Goal: Task Accomplishment & Management: Complete application form

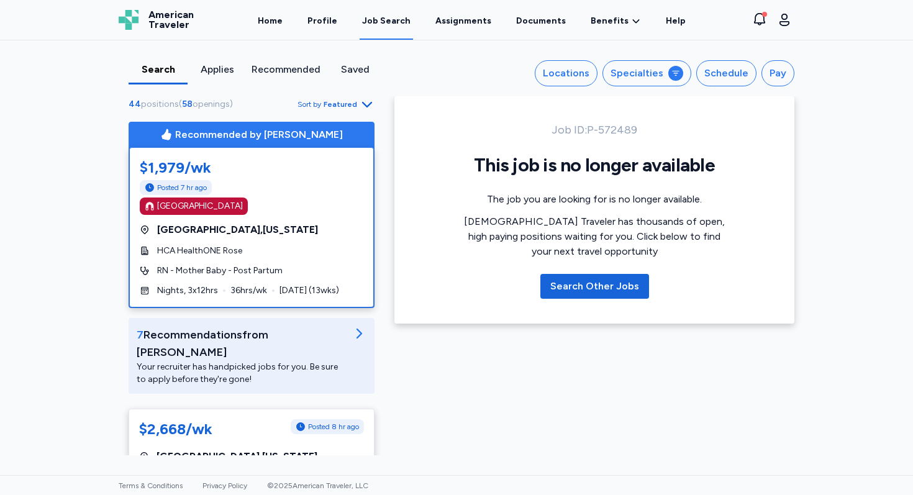
click at [334, 221] on div "$1,979/wk Posted 7 hr ago [GEOGRAPHIC_DATA] [GEOGRAPHIC_DATA] , [US_STATE] HCA …" at bounding box center [251, 227] width 245 height 160
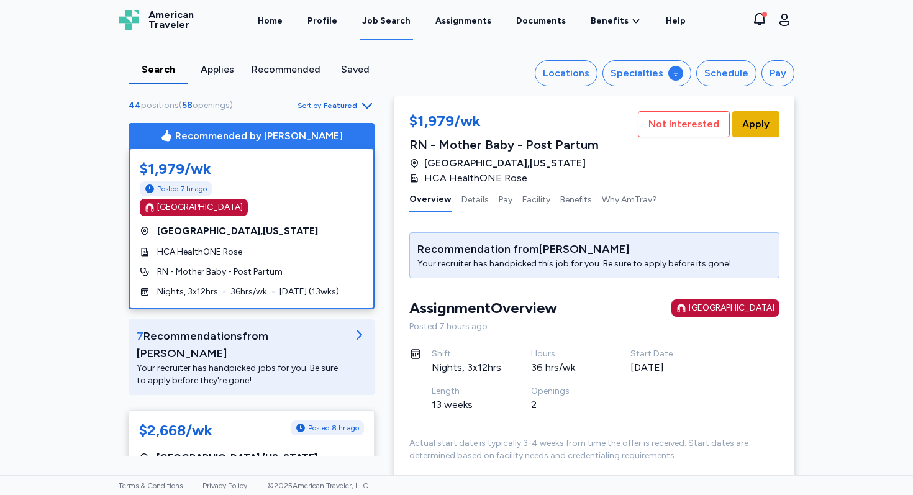
click at [761, 124] on span "Apply" at bounding box center [756, 124] width 27 height 15
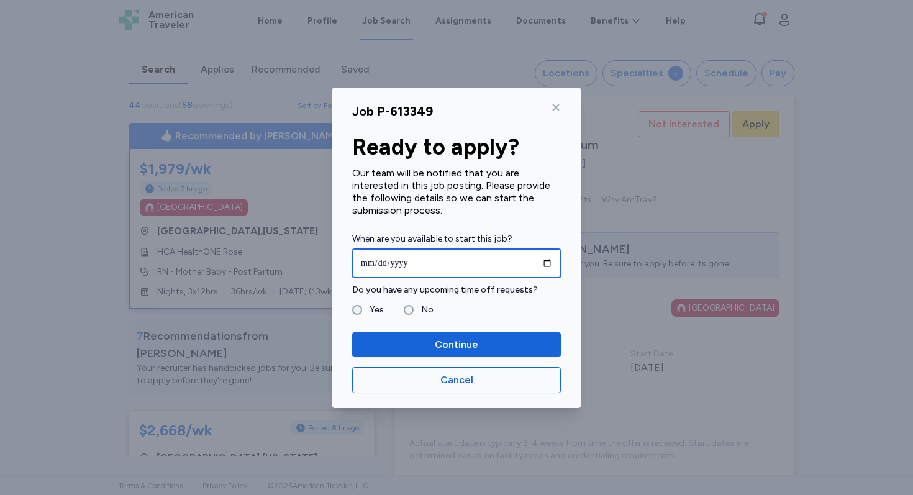
click at [455, 259] on input "date" at bounding box center [456, 263] width 209 height 29
click at [549, 263] on input "date" at bounding box center [456, 263] width 209 height 29
type input "**********"
click at [365, 308] on label "Yes" at bounding box center [373, 310] width 22 height 15
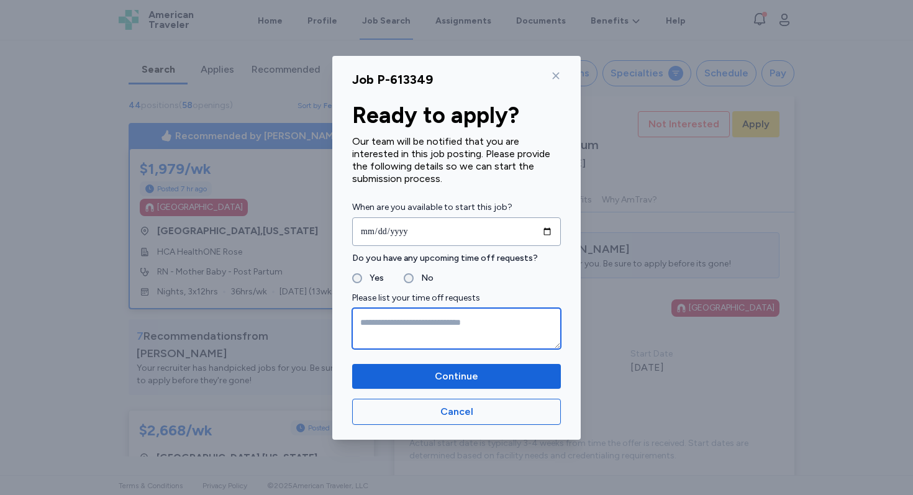
click at [413, 326] on textarea at bounding box center [456, 328] width 209 height 41
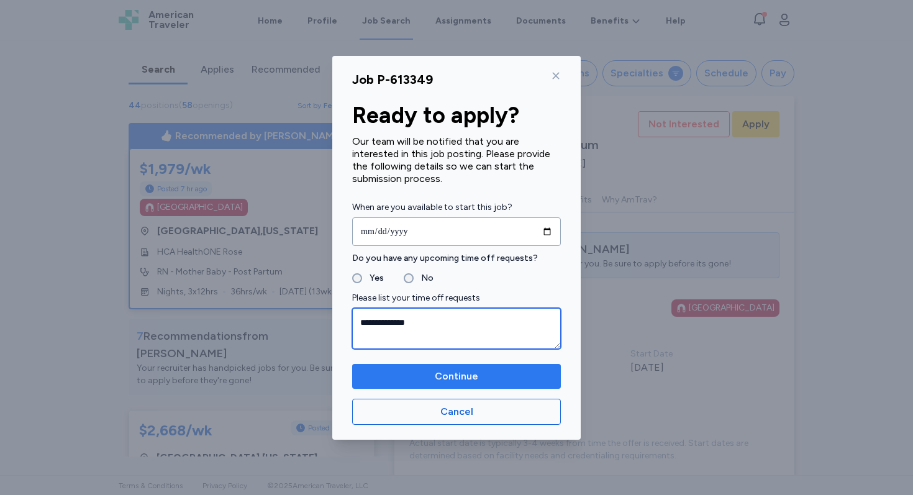
type textarea "**********"
click at [439, 378] on span "Continue" at bounding box center [456, 376] width 43 height 15
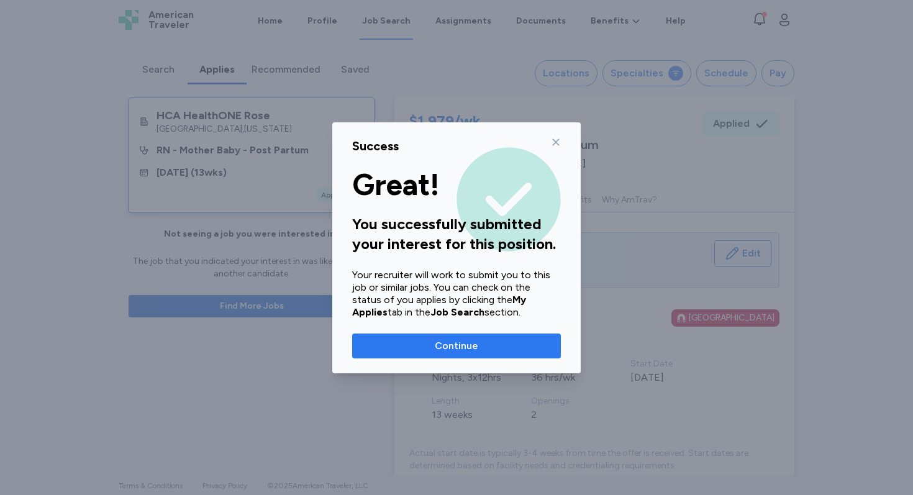
click at [498, 341] on span "Continue" at bounding box center [456, 346] width 189 height 15
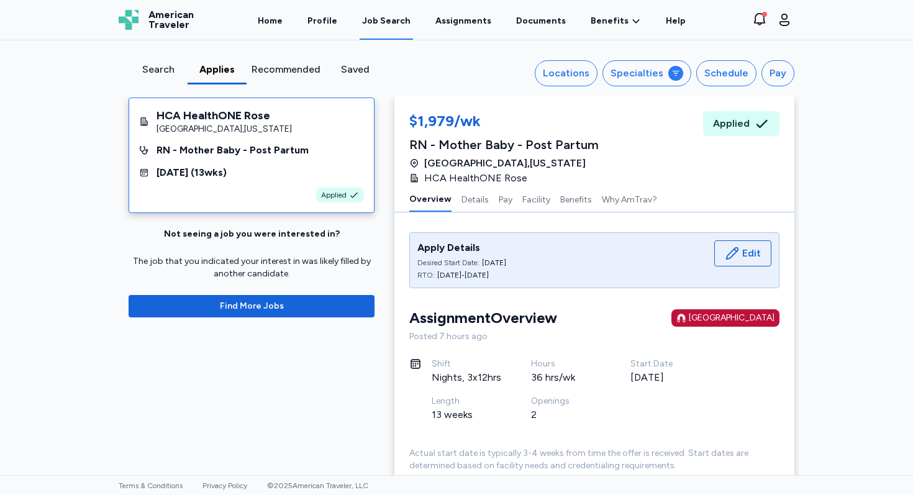
click at [290, 76] on div "Recommended" at bounding box center [286, 69] width 69 height 15
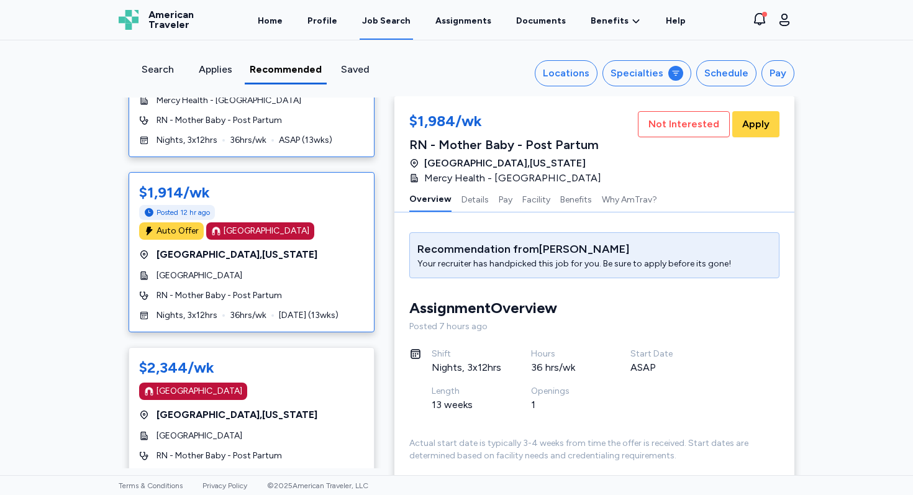
scroll to position [168, 0]
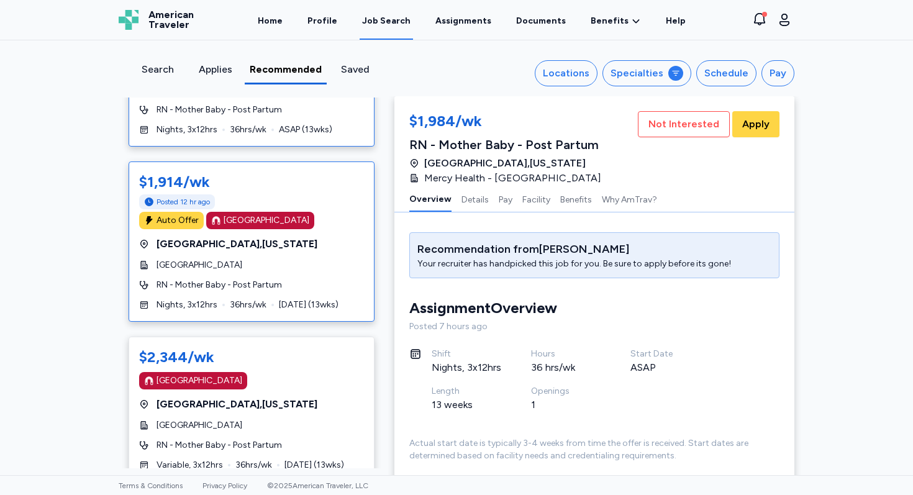
click at [307, 279] on div "RN - Mother Baby - Post Partum" at bounding box center [251, 285] width 225 height 12
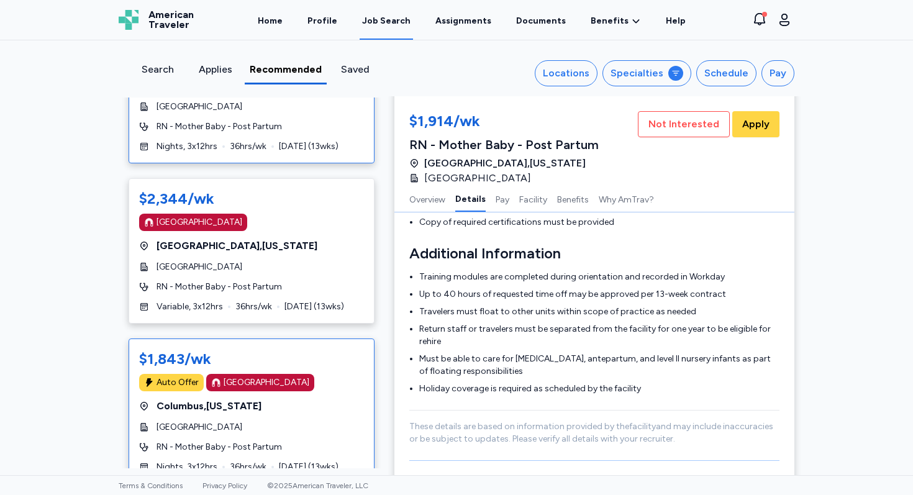
scroll to position [0, 0]
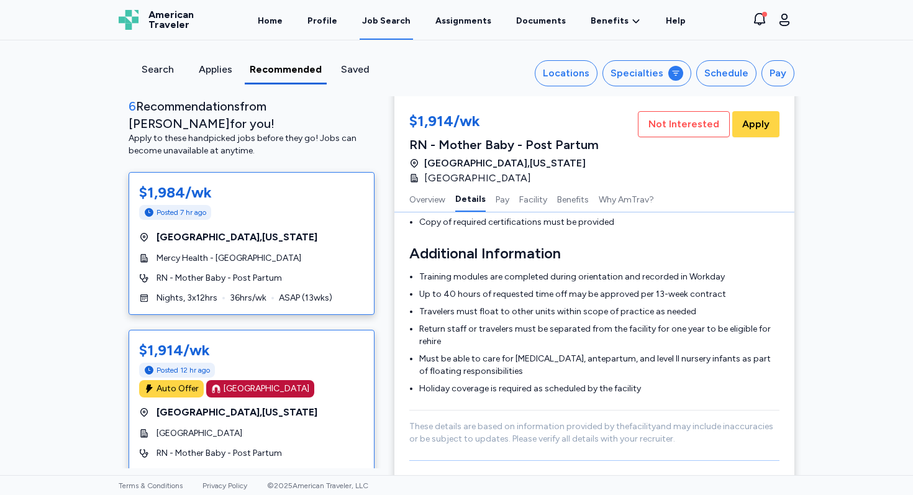
click at [323, 209] on div "$1,984/wk Posted 7 hr ago [GEOGRAPHIC_DATA] , [US_STATE] Mercy Health - [GEOGRA…" at bounding box center [252, 243] width 246 height 143
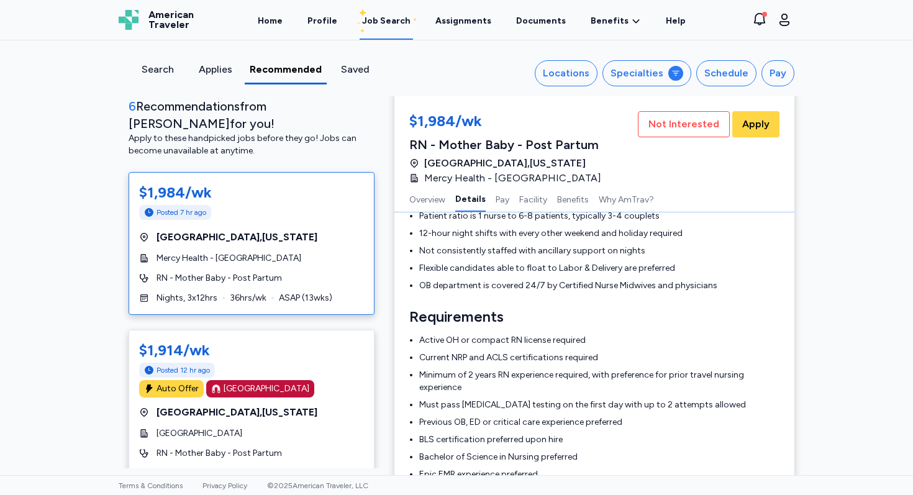
scroll to position [346, 0]
click at [682, 127] on span "Not Interested" at bounding box center [684, 124] width 71 height 15
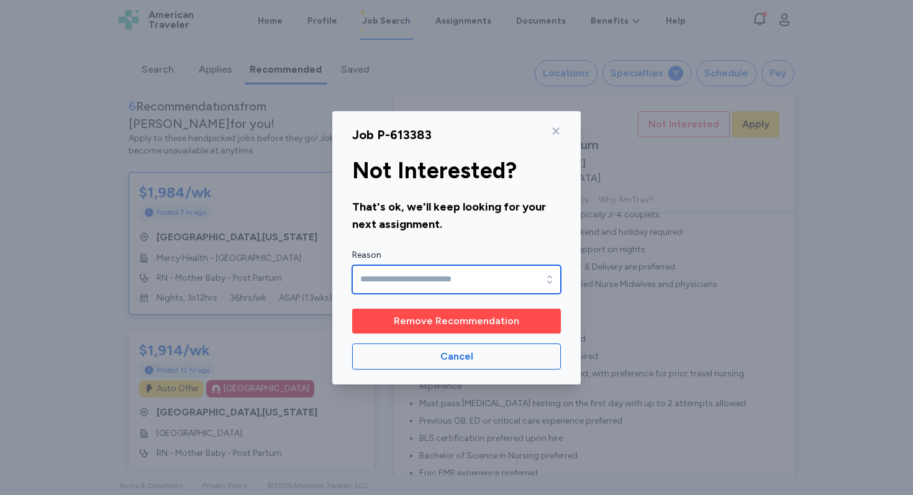
click at [524, 281] on input "Reason" at bounding box center [456, 279] width 209 height 29
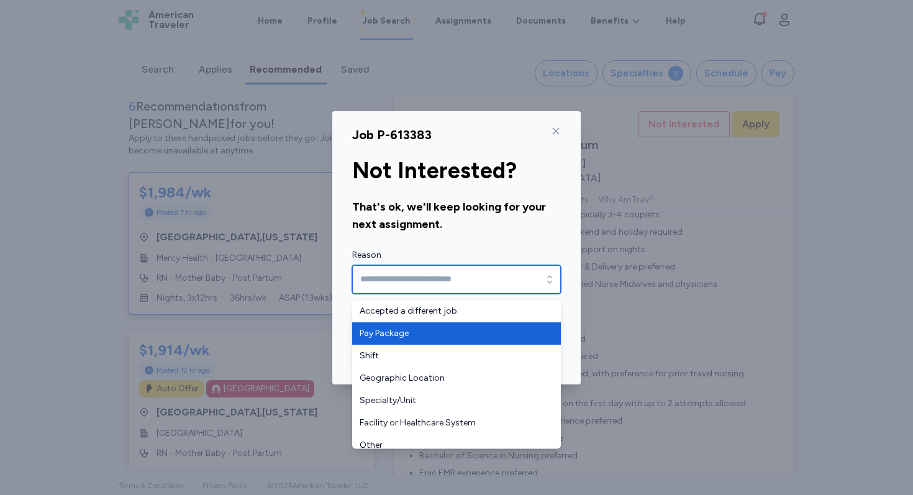
scroll to position [7, 0]
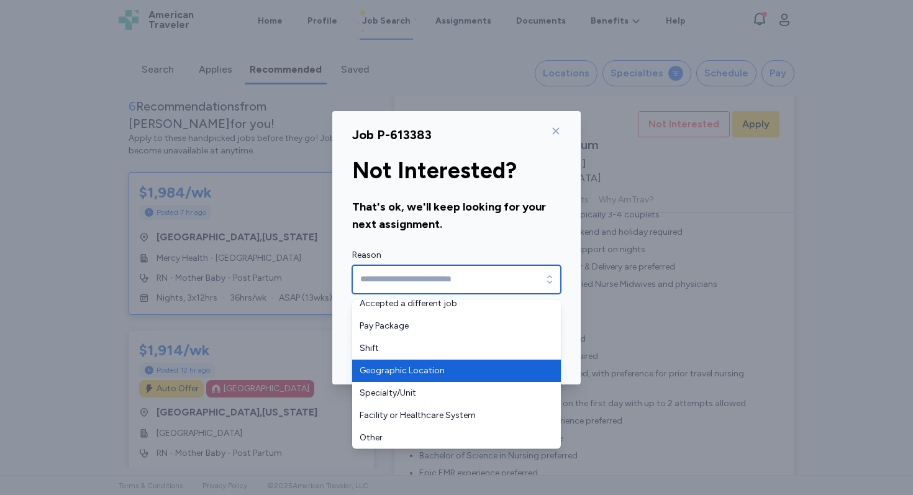
type input "**********"
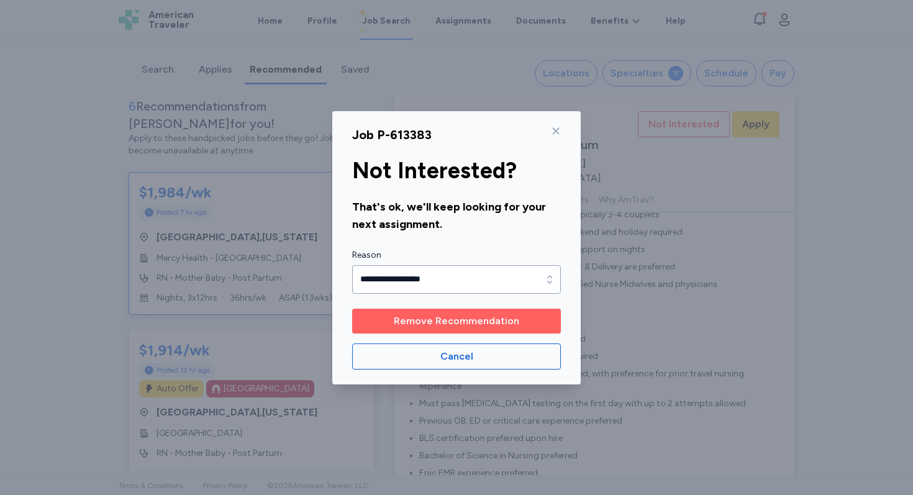
click at [478, 318] on span "Remove Recommendation" at bounding box center [457, 321] width 126 height 15
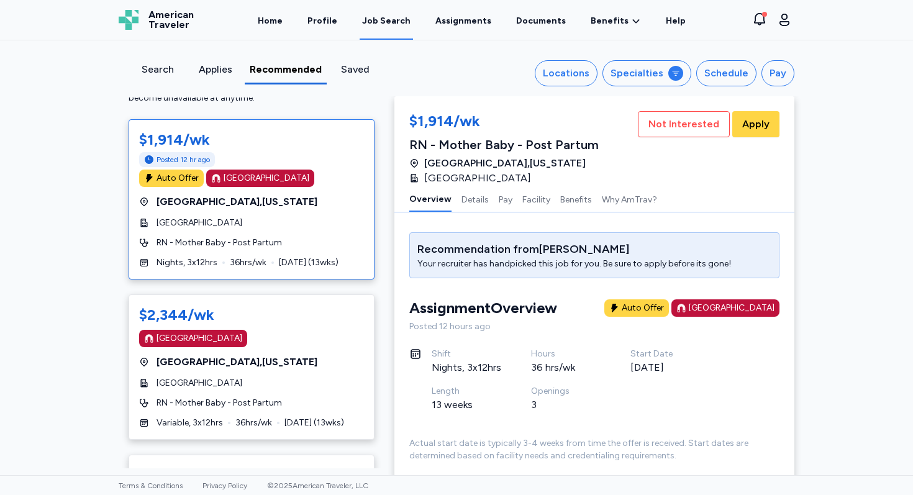
scroll to position [55, 0]
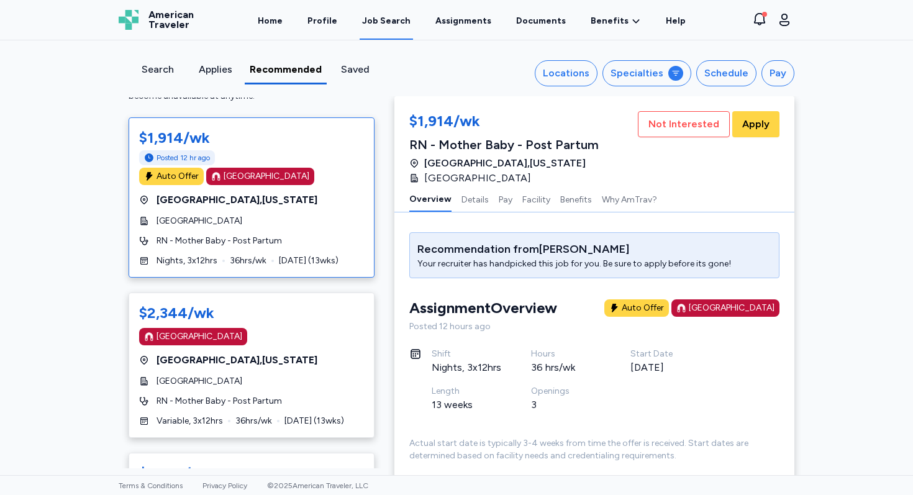
click at [345, 193] on div "[GEOGRAPHIC_DATA] , [US_STATE]" at bounding box center [251, 200] width 225 height 15
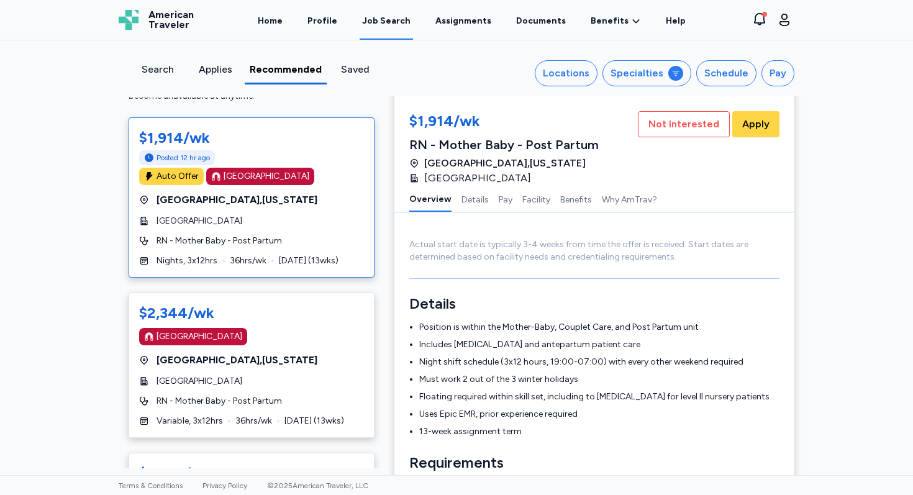
scroll to position [200, 0]
click at [762, 121] on span "Apply" at bounding box center [756, 124] width 27 height 15
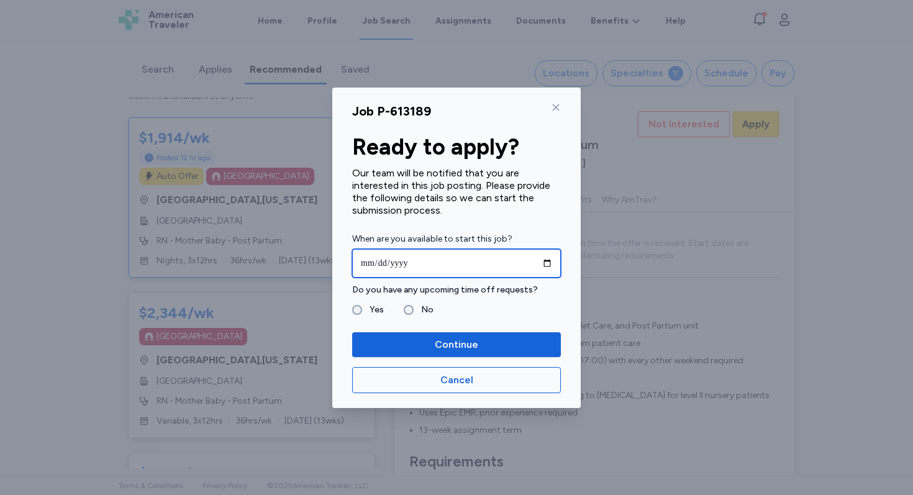
click at [508, 262] on input "date" at bounding box center [456, 263] width 209 height 29
click at [541, 262] on input "date" at bounding box center [456, 263] width 209 height 29
click at [546, 263] on input "date" at bounding box center [456, 263] width 209 height 29
type input "**********"
click at [370, 309] on label "Yes" at bounding box center [373, 310] width 22 height 15
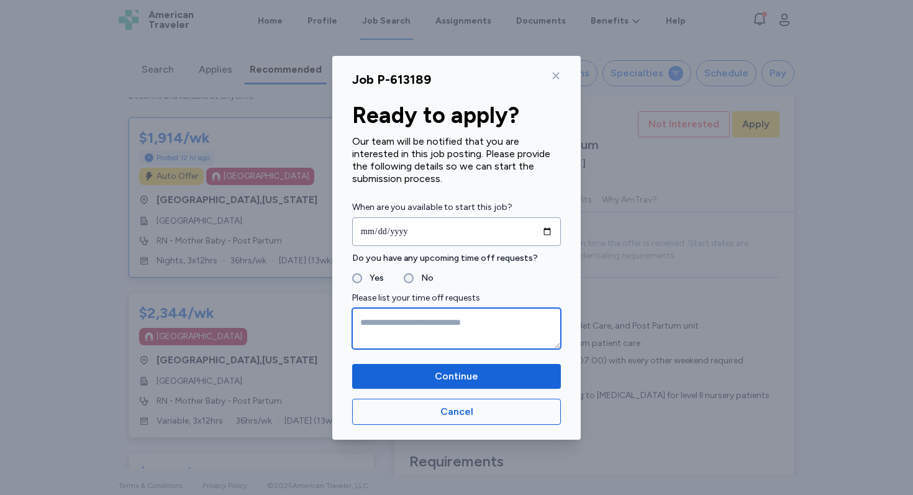
click at [410, 318] on textarea at bounding box center [456, 328] width 209 height 41
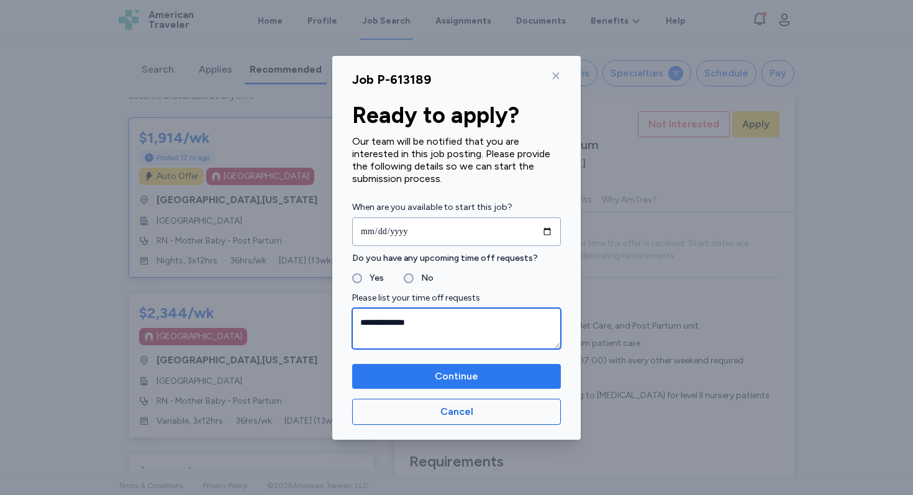
type textarea "**********"
click at [436, 367] on button "Continue" at bounding box center [456, 376] width 209 height 25
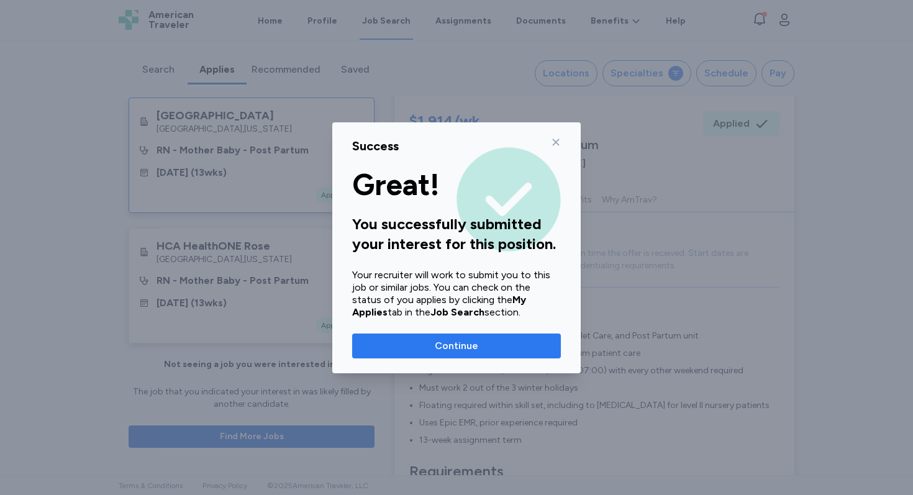
click at [450, 350] on span "Continue" at bounding box center [456, 346] width 43 height 15
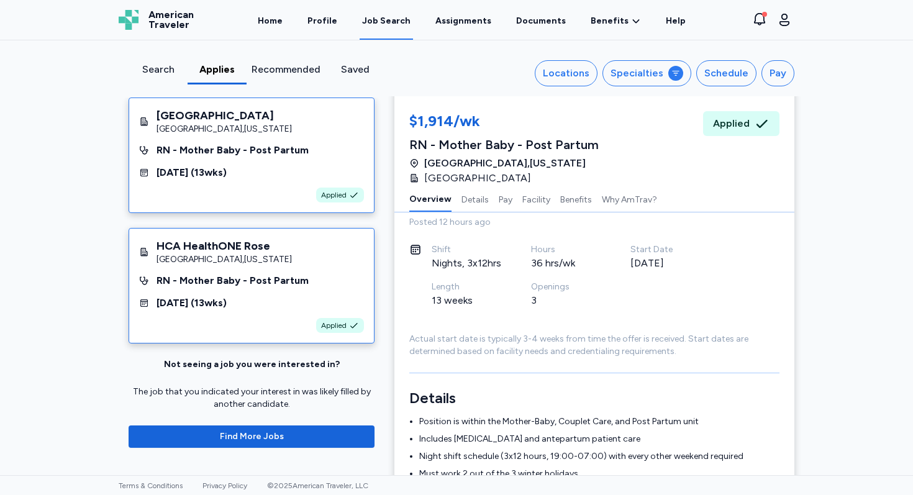
scroll to position [115, 0]
click at [303, 272] on div "HCA HealthONE Rose [GEOGRAPHIC_DATA] , [US_STATE] RN - Mother Baby - Post Partu…" at bounding box center [252, 286] width 246 height 116
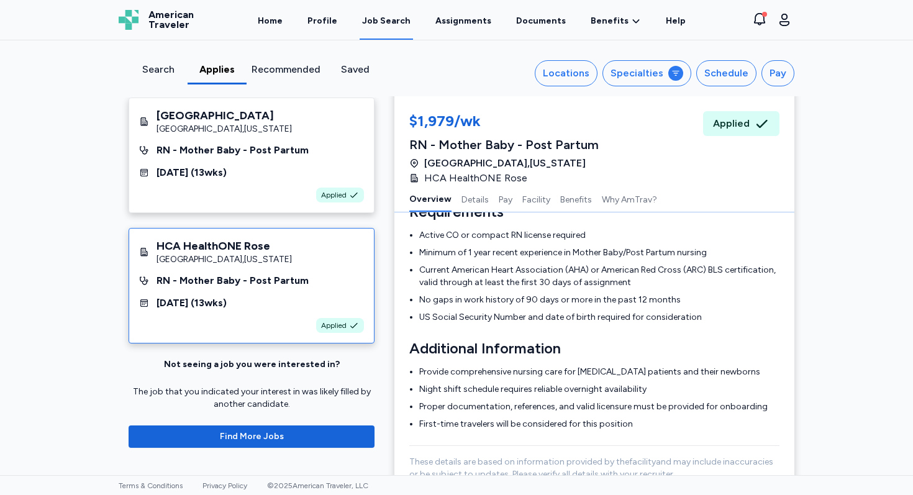
scroll to position [0, 0]
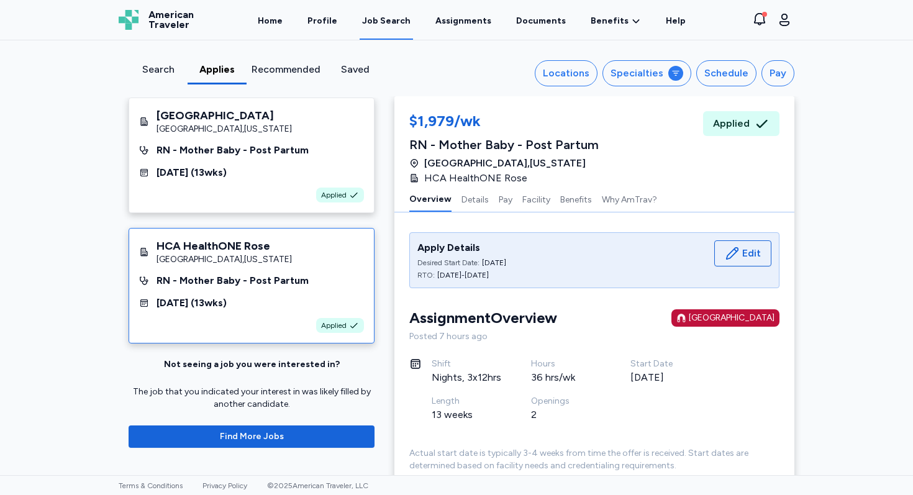
click at [165, 68] on div "Search" at bounding box center [158, 69] width 49 height 15
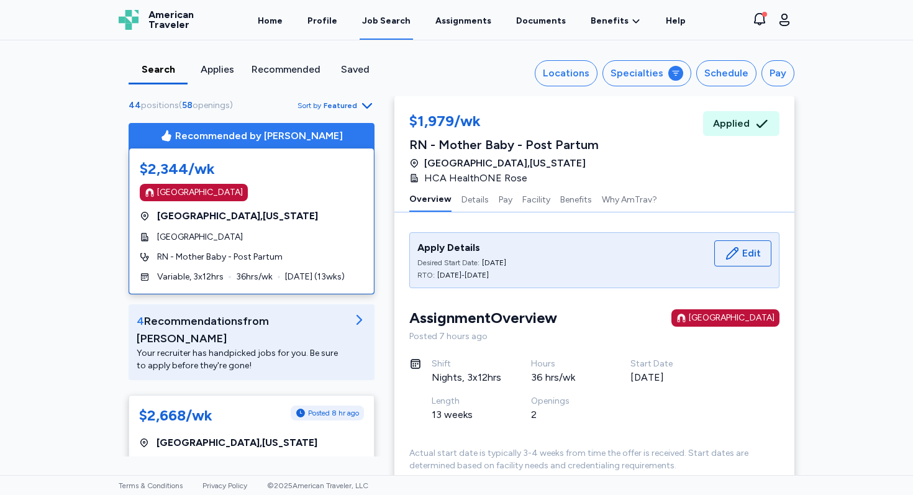
click at [228, 72] on div "Applies" at bounding box center [217, 69] width 49 height 15
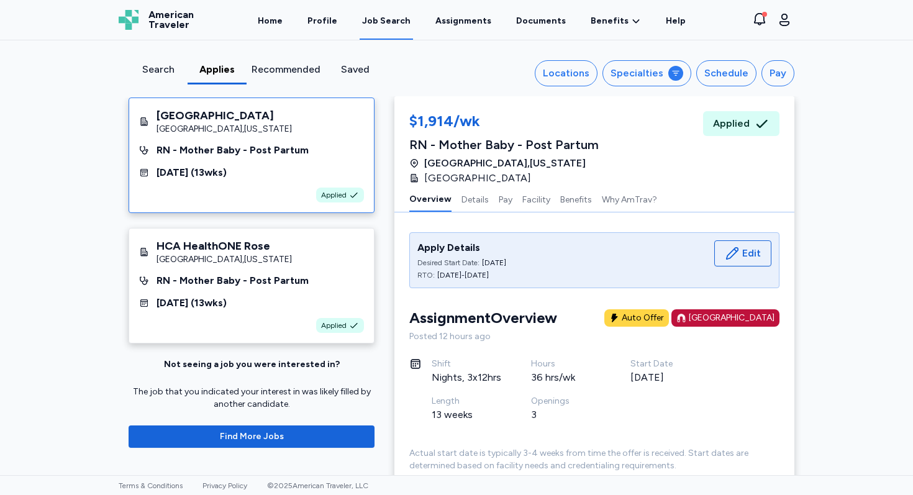
click at [174, 73] on div "Search" at bounding box center [158, 69] width 49 height 15
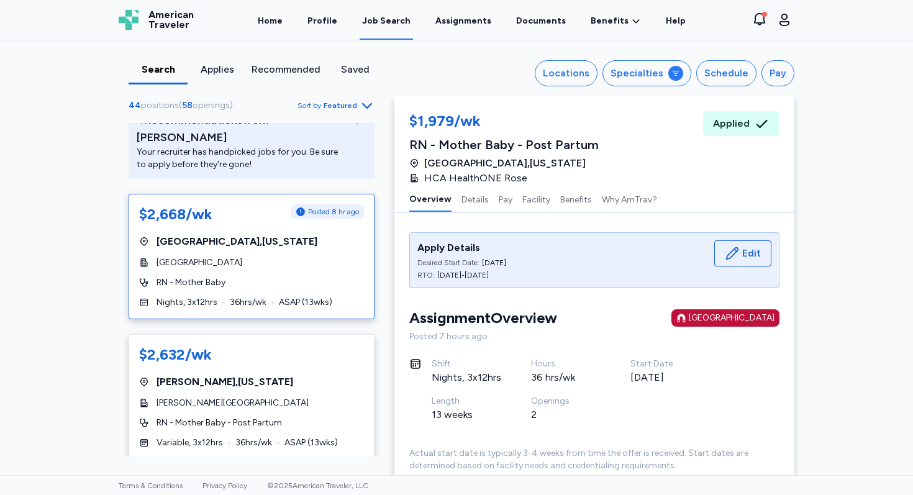
scroll to position [202, 0]
click at [288, 276] on div "RN - Mother Baby" at bounding box center [251, 282] width 225 height 12
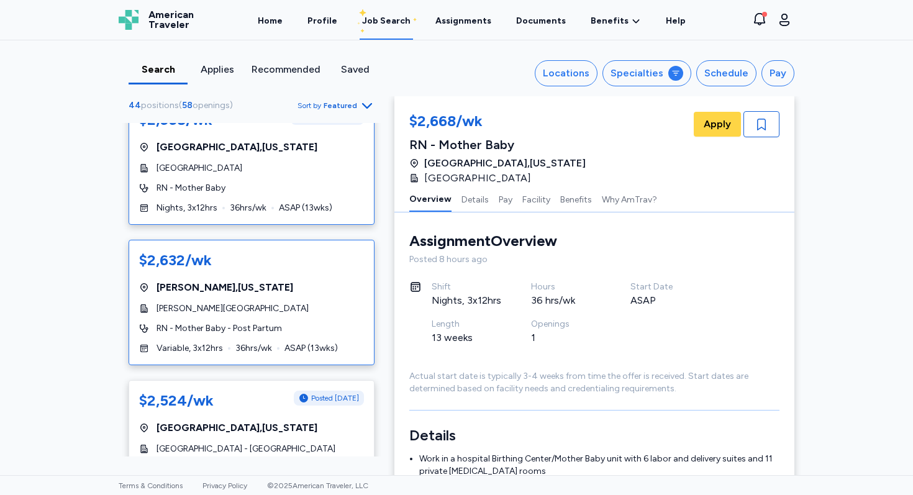
scroll to position [296, 0]
click at [303, 302] on div "[PERSON_NAME][GEOGRAPHIC_DATA]" at bounding box center [251, 308] width 225 height 12
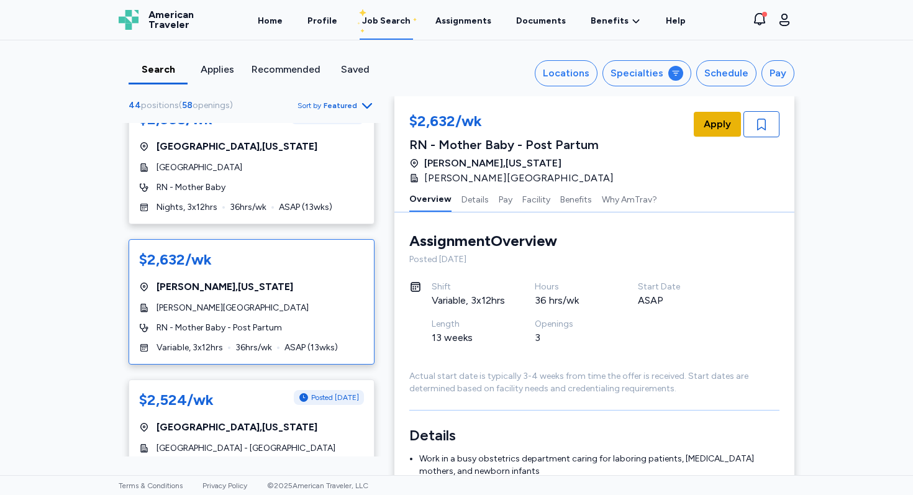
click at [718, 126] on span "Apply" at bounding box center [717, 124] width 27 height 15
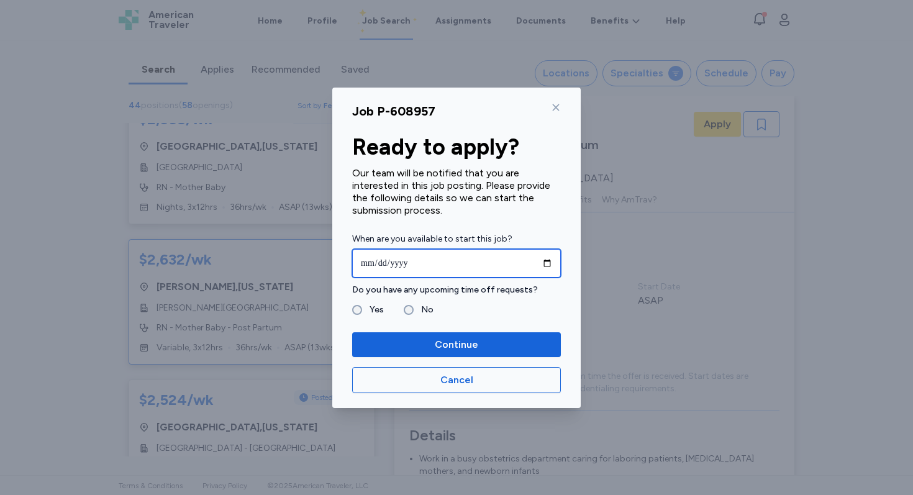
click at [549, 264] on input "date" at bounding box center [456, 263] width 209 height 29
click at [477, 275] on input "**********" at bounding box center [456, 263] width 209 height 29
click at [552, 261] on input "**********" at bounding box center [456, 263] width 209 height 29
type input "**********"
click at [377, 313] on label "Yes" at bounding box center [373, 310] width 22 height 15
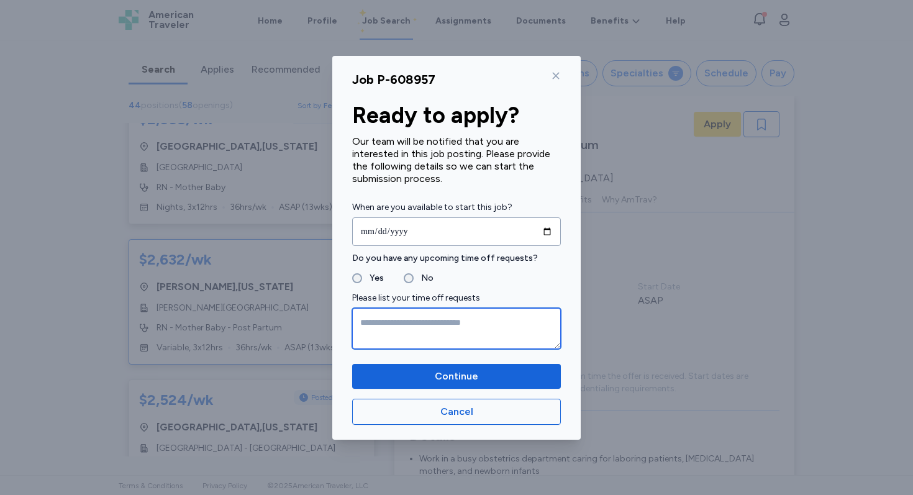
click at [414, 333] on textarea at bounding box center [456, 328] width 209 height 41
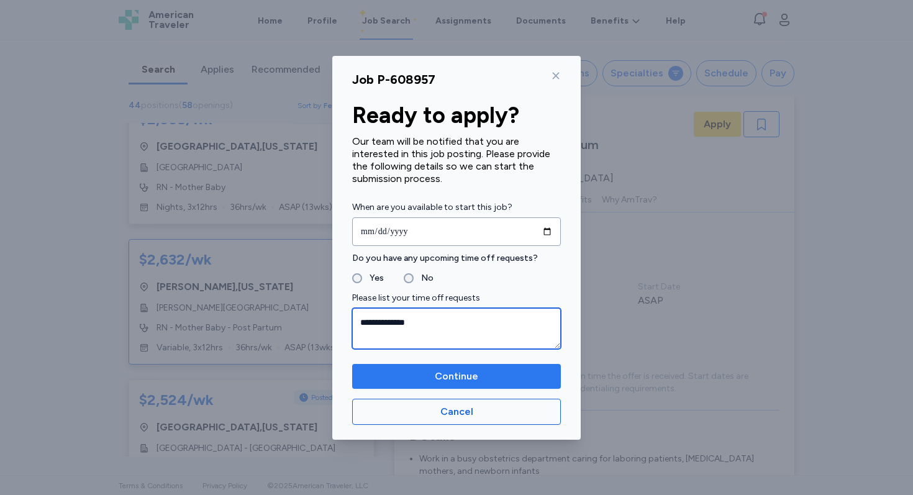
type textarea "**********"
click at [439, 380] on span "Continue" at bounding box center [456, 376] width 43 height 15
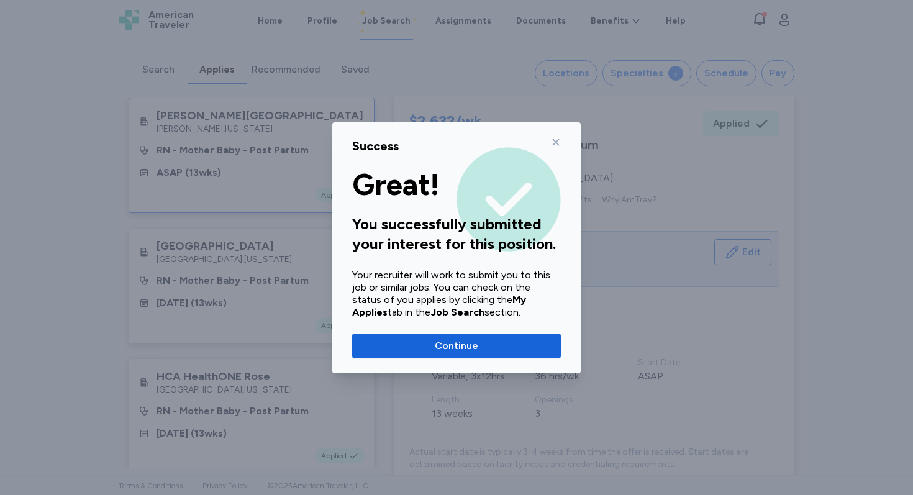
click at [549, 149] on div "Success" at bounding box center [456, 145] width 209 height 17
click at [557, 143] on icon at bounding box center [556, 142] width 7 height 7
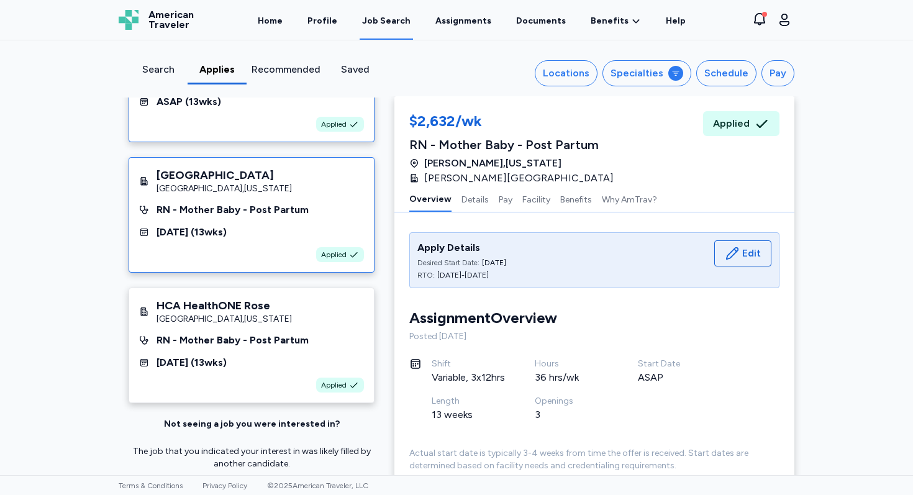
scroll to position [71, 0]
click at [160, 67] on div "Search" at bounding box center [158, 69] width 49 height 15
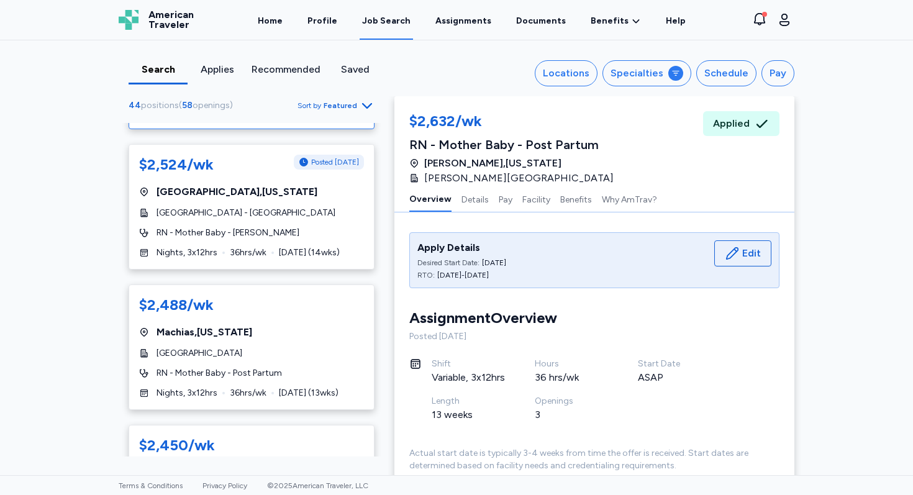
scroll to position [638, 0]
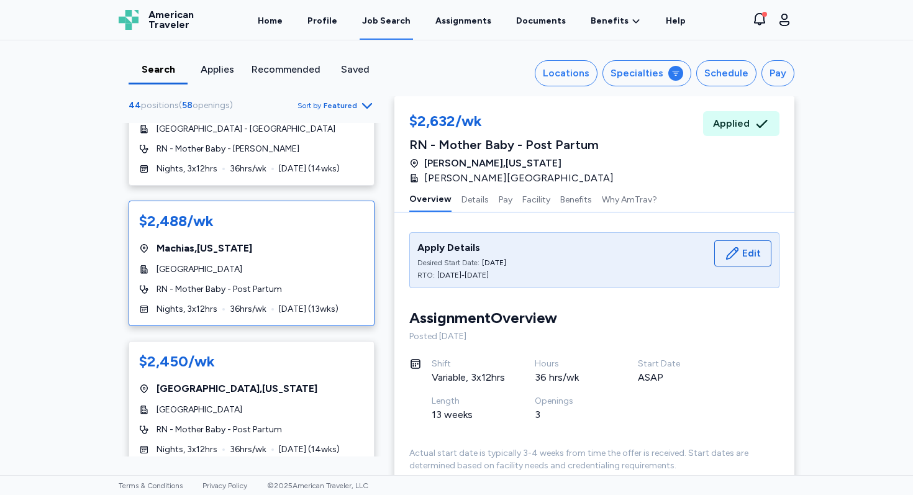
click at [285, 241] on div "Machias , Maine" at bounding box center [251, 248] width 225 height 15
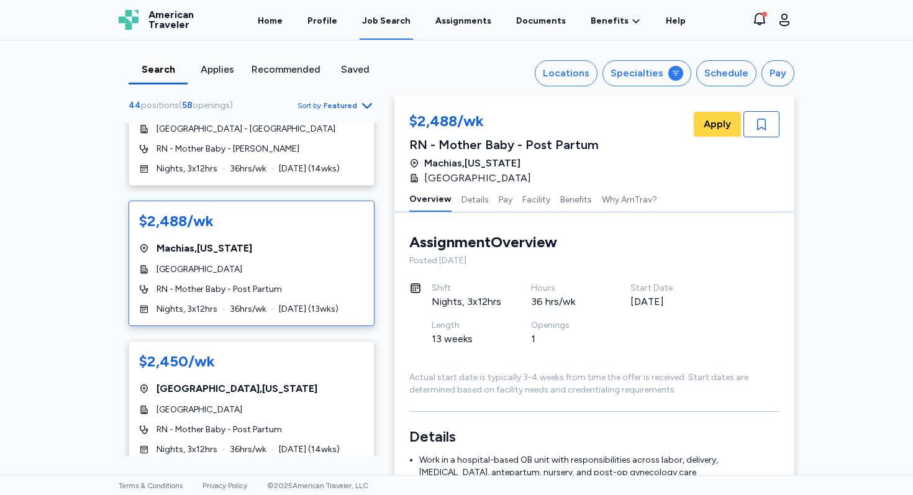
scroll to position [1, 0]
click at [732, 121] on button "Apply" at bounding box center [717, 124] width 47 height 25
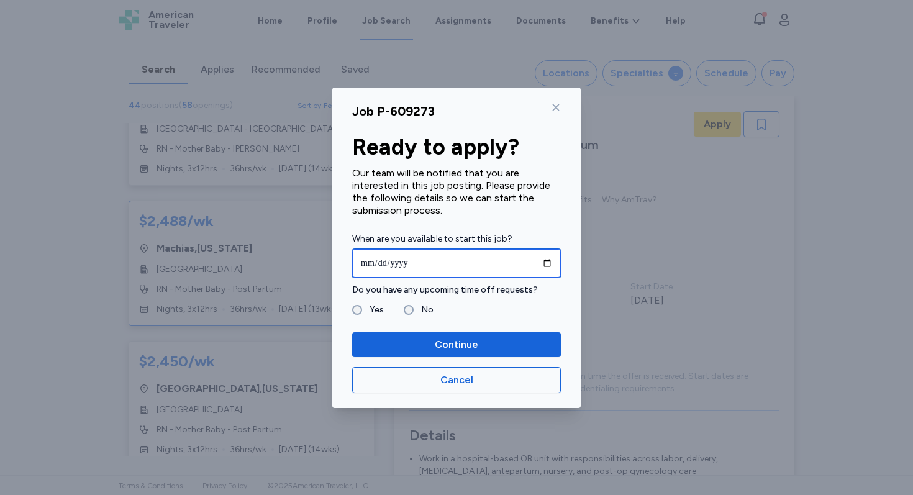
click at [495, 267] on input "date" at bounding box center [456, 263] width 209 height 29
click at [551, 263] on input "date" at bounding box center [456, 263] width 209 height 29
type input "**********"
click at [369, 314] on label "Yes" at bounding box center [373, 310] width 22 height 15
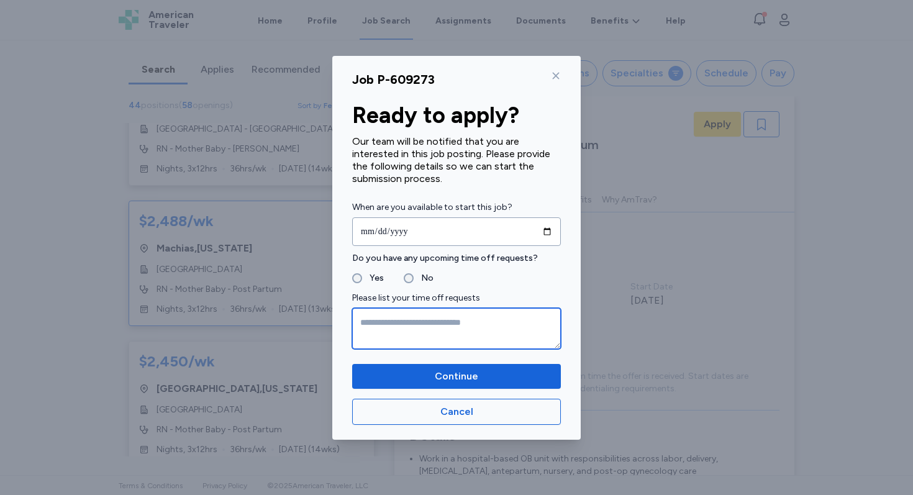
click at [405, 336] on textarea at bounding box center [456, 328] width 209 height 41
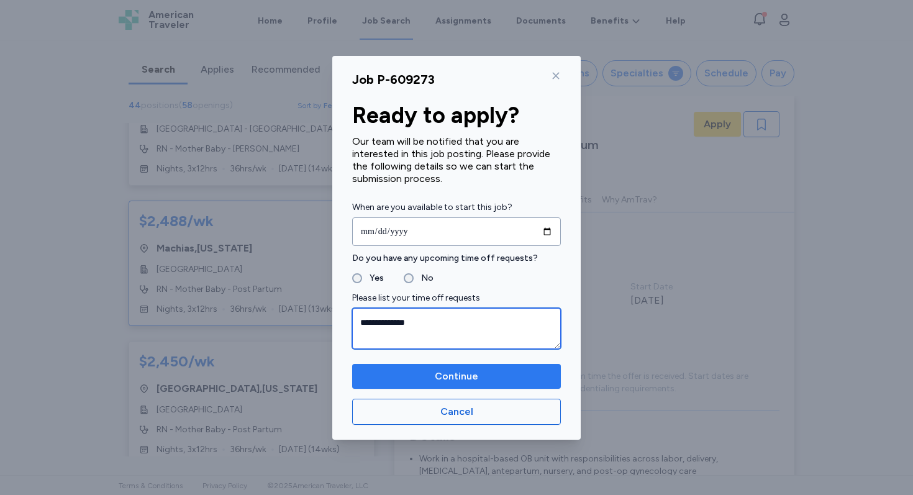
type textarea "**********"
click at [421, 378] on span "Continue" at bounding box center [456, 376] width 189 height 15
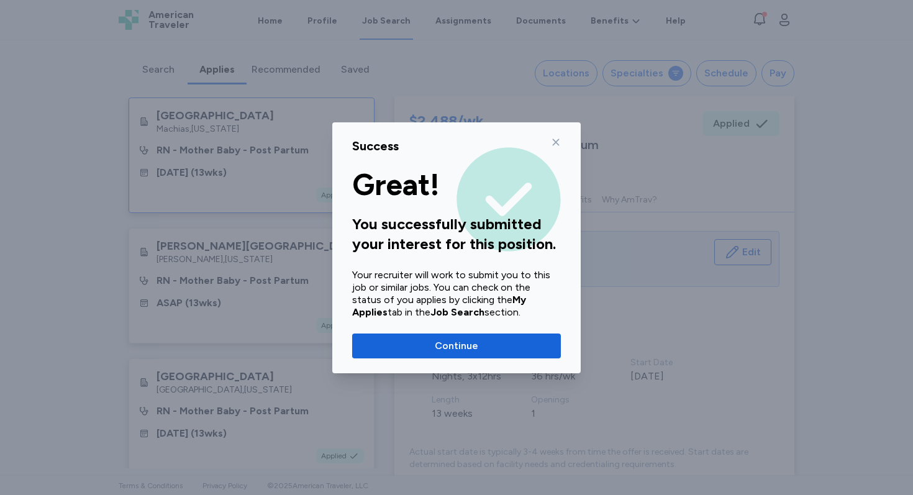
click at [557, 139] on icon at bounding box center [556, 142] width 10 height 10
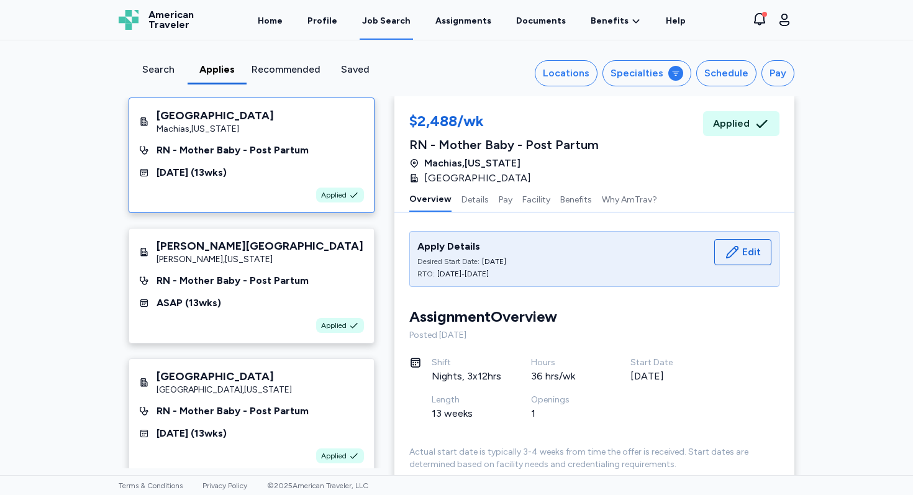
click at [171, 71] on div "Search" at bounding box center [158, 69] width 49 height 15
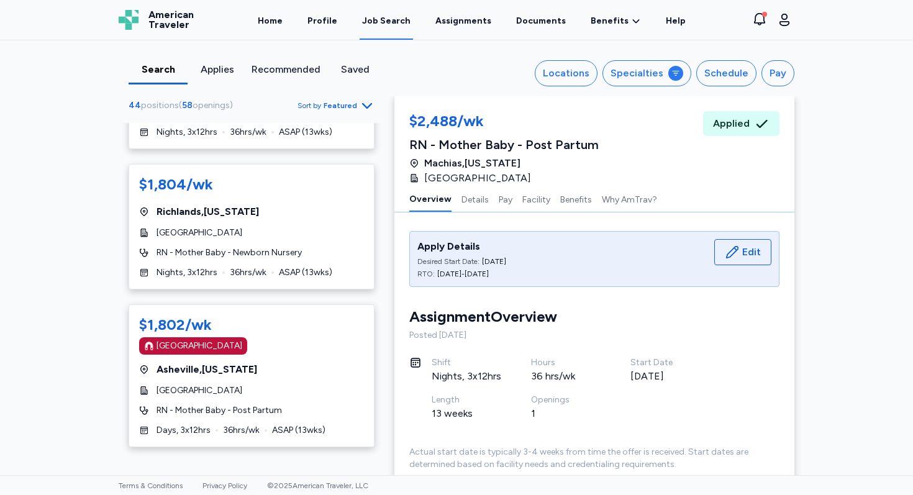
scroll to position [4299, 0]
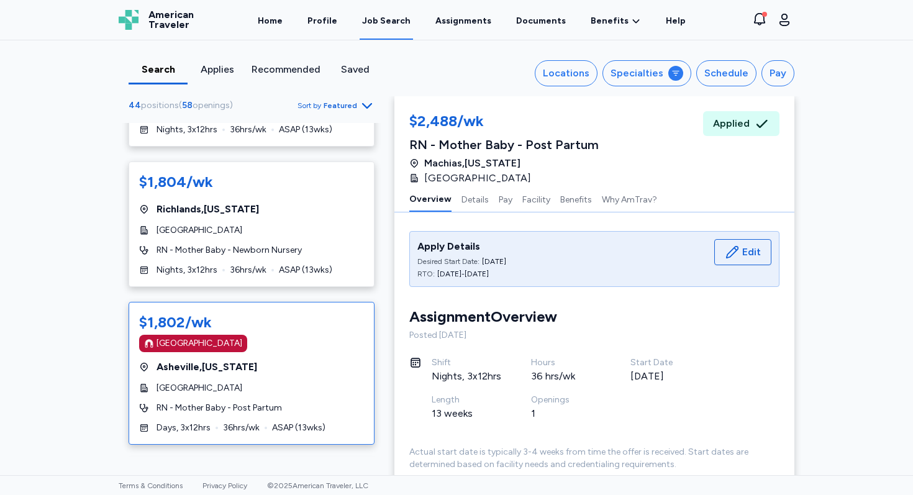
click at [309, 313] on div "$1,802/wk" at bounding box center [251, 323] width 225 height 20
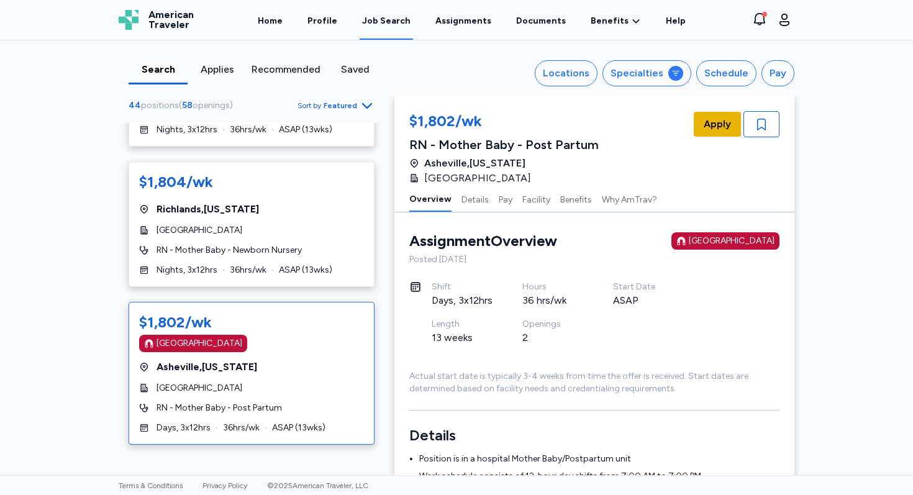
click at [714, 121] on span "Apply" at bounding box center [717, 124] width 27 height 15
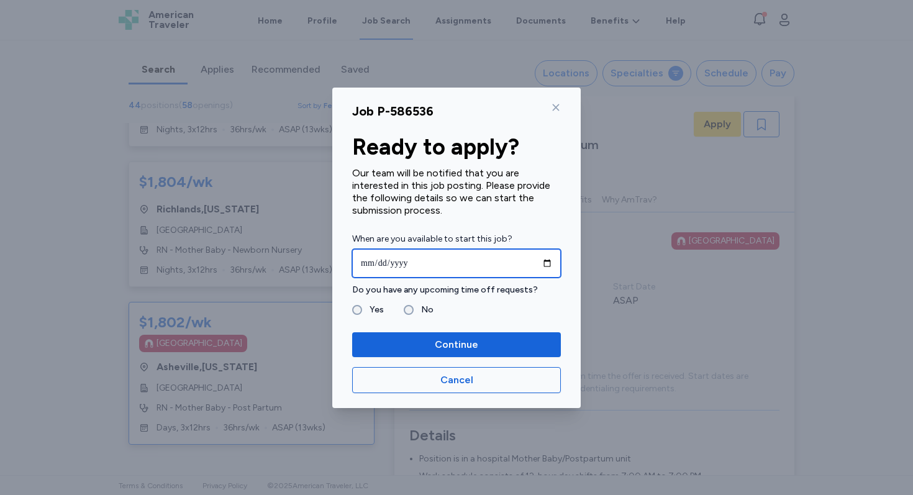
click at [547, 262] on input "date" at bounding box center [456, 263] width 209 height 29
type input "**********"
click at [365, 304] on label "Yes" at bounding box center [373, 310] width 22 height 15
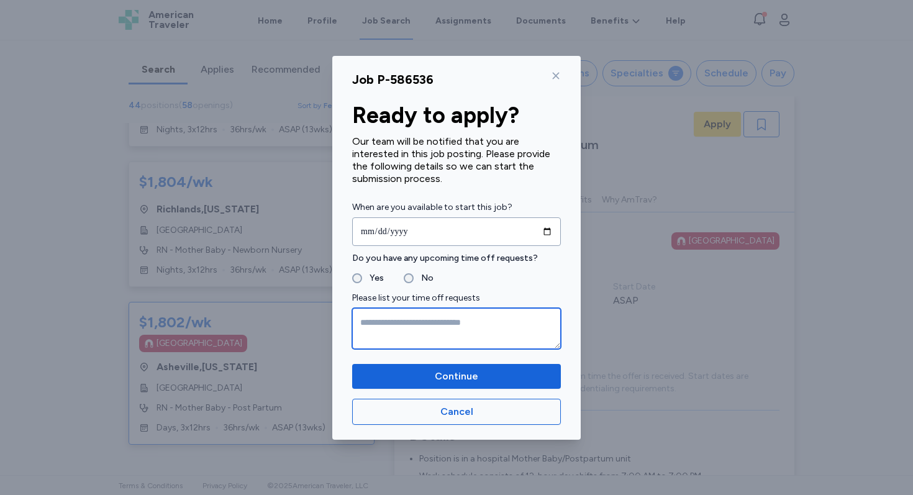
click at [432, 337] on textarea at bounding box center [456, 328] width 209 height 41
type textarea "*"
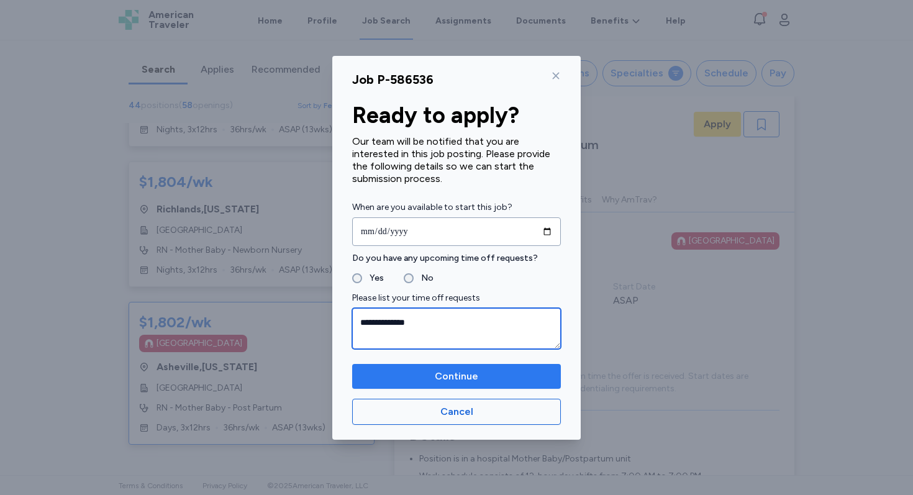
type textarea "**********"
click at [443, 379] on span "Continue" at bounding box center [456, 376] width 43 height 15
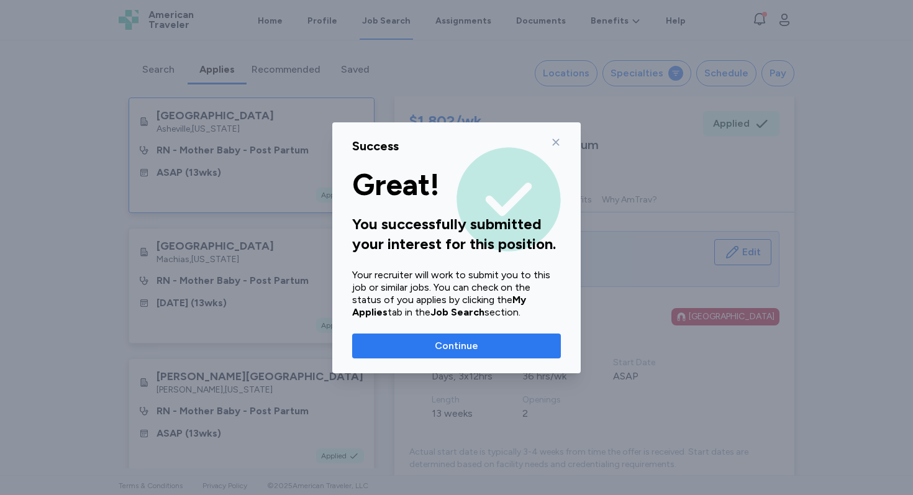
click at [531, 350] on span "Continue" at bounding box center [456, 346] width 189 height 15
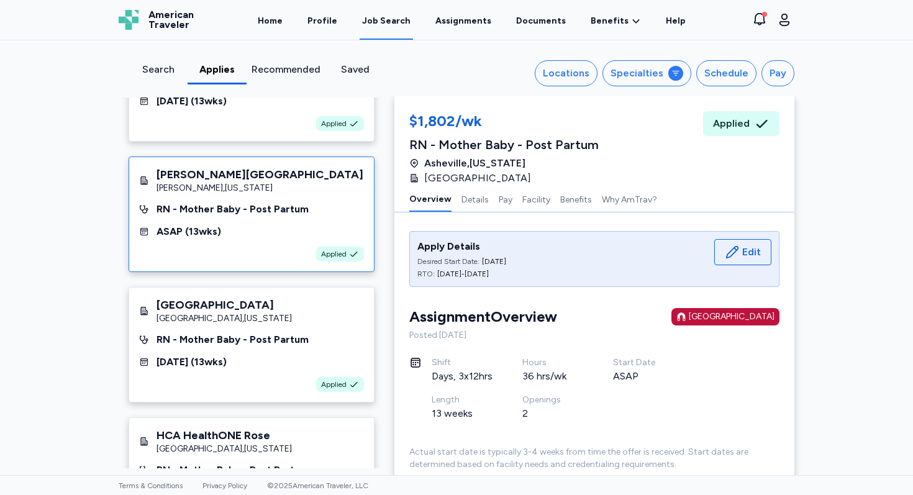
scroll to position [267, 0]
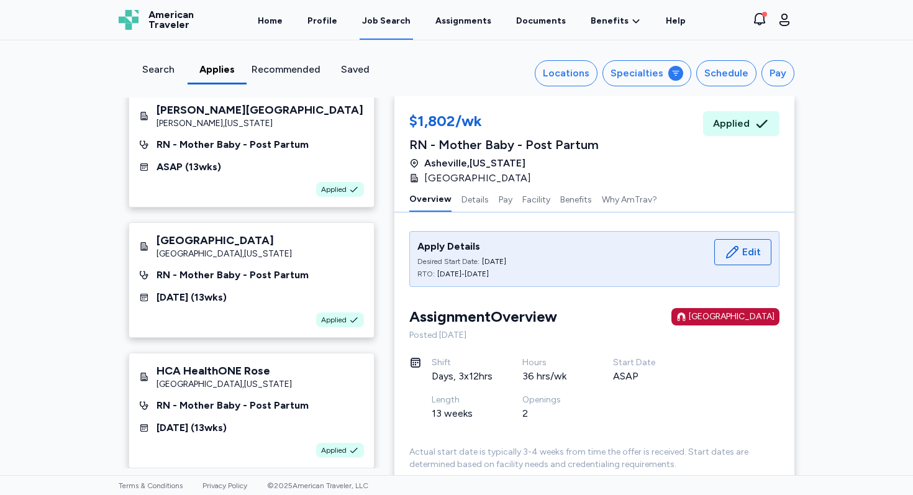
click at [160, 75] on div "Search" at bounding box center [158, 69] width 49 height 15
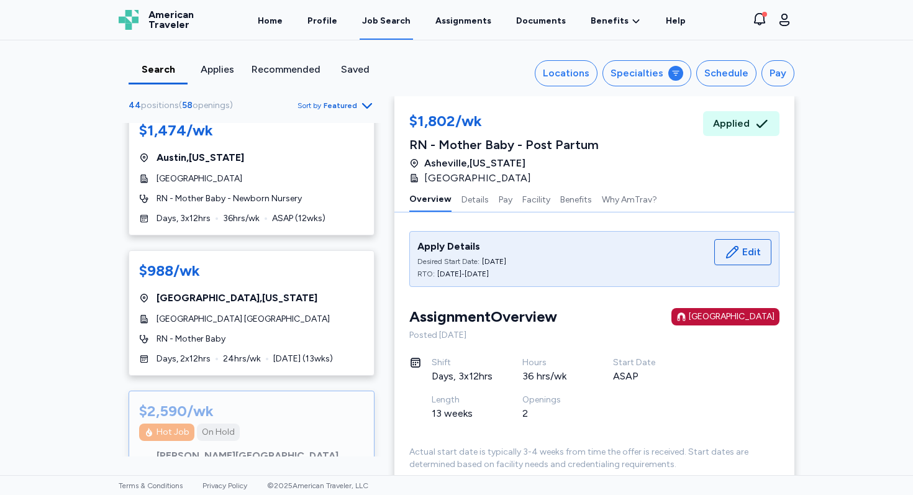
scroll to position [6027, 0]
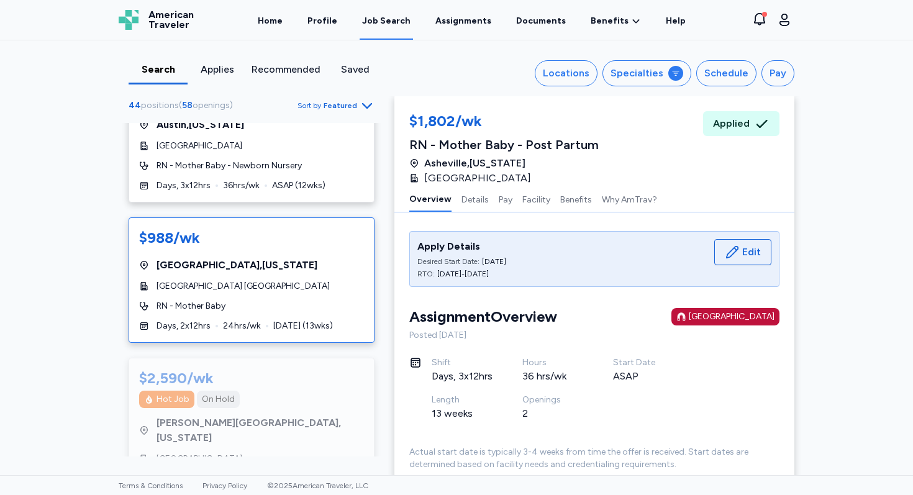
click at [283, 280] on div "[GEOGRAPHIC_DATA] [GEOGRAPHIC_DATA]" at bounding box center [251, 286] width 225 height 12
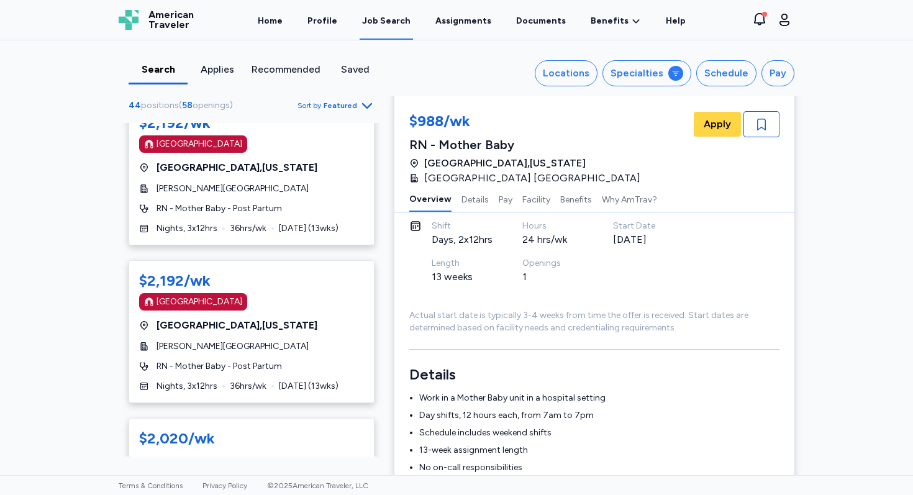
scroll to position [2370, 0]
